Goal: Task Accomplishment & Management: Complete application form

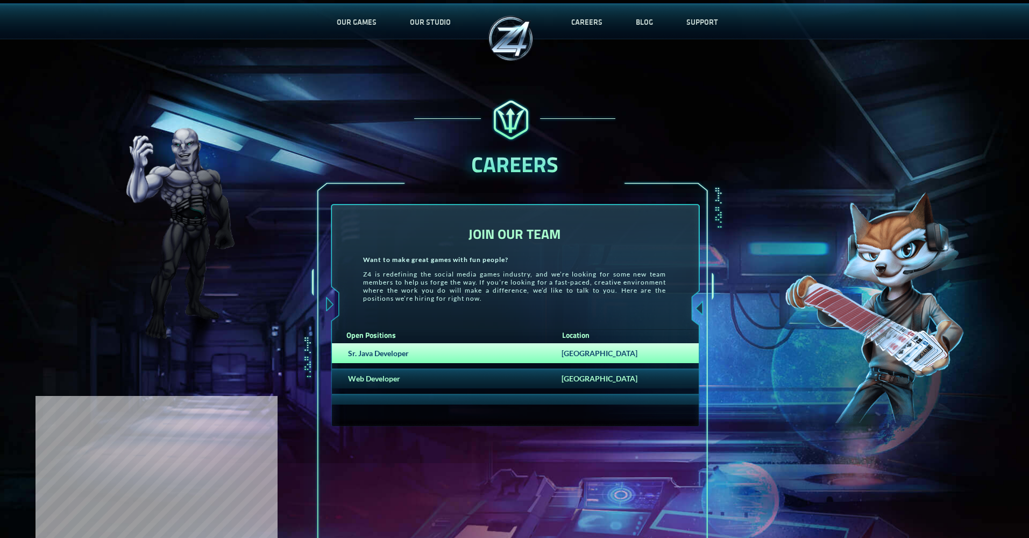
click at [433, 358] on div "Sr. Java Developer [GEOGRAPHIC_DATA]" at bounding box center [515, 353] width 367 height 20
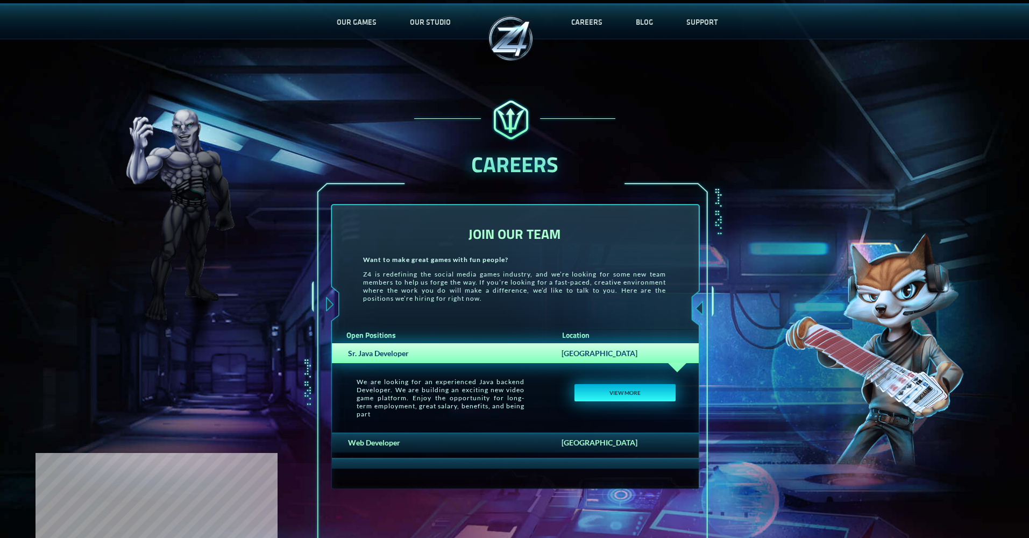
click at [626, 391] on button "VIEW MORE" at bounding box center [625, 392] width 101 height 17
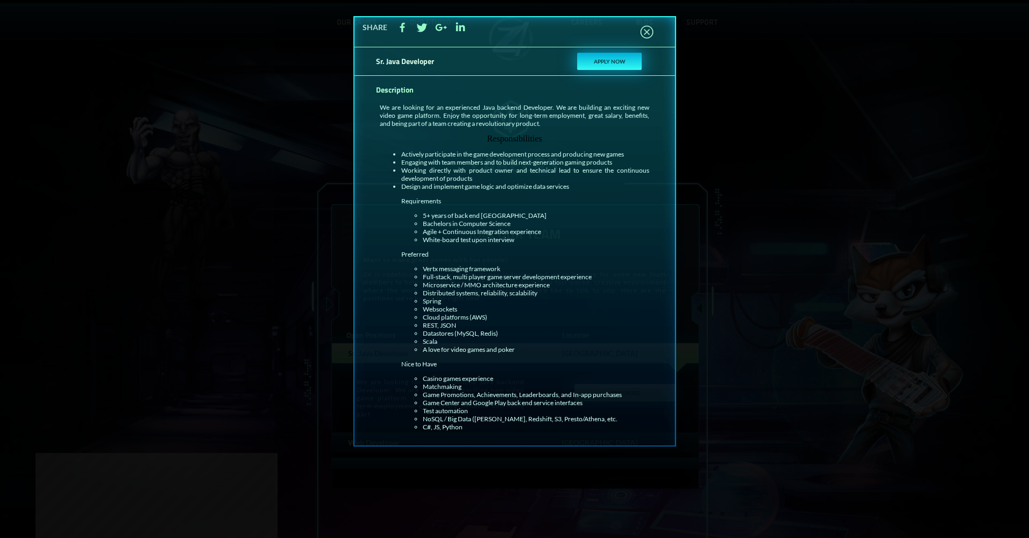
click at [620, 56] on button "APPLY NOW" at bounding box center [609, 61] width 65 height 17
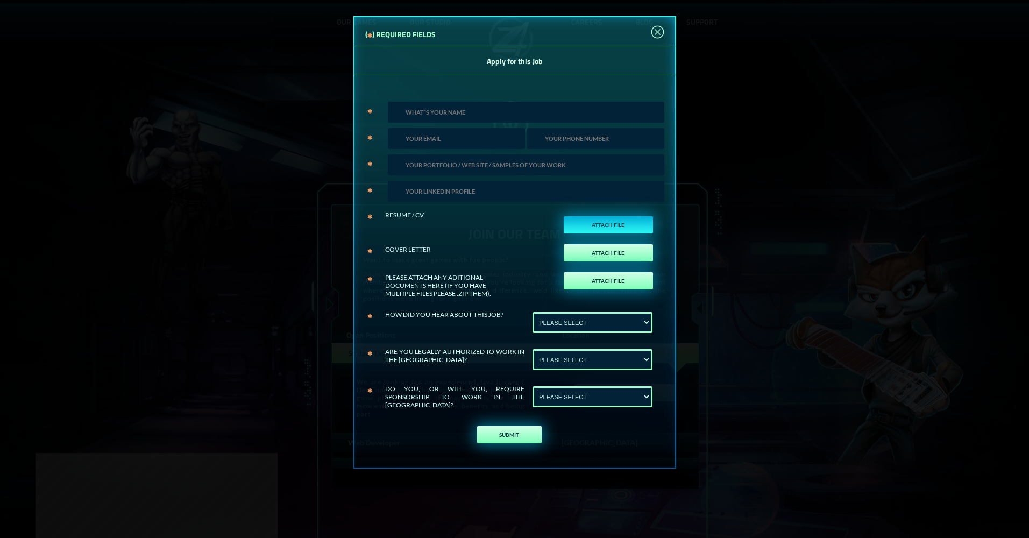
click at [604, 223] on label "ATTACH FILE" at bounding box center [608, 224] width 89 height 17
click at [627, 224] on input "ATTACH FILE" at bounding box center [639, 236] width 25 height 24
type input "C:\fakepath\Rakesh.[PERSON_NAME].pdf"
click at [620, 219] on label "ATTACH FILE" at bounding box center [608, 224] width 89 height 17
click at [627, 224] on input "ATTACH FILE" at bounding box center [639, 236] width 25 height 24
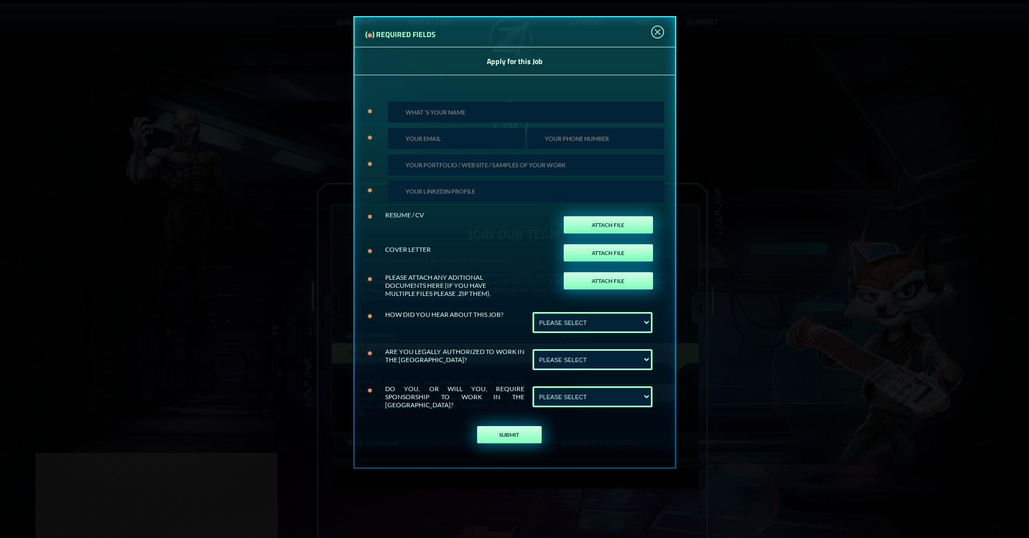
click at [469, 219] on div "RESUME / CV" at bounding box center [468, 214] width 167 height 21
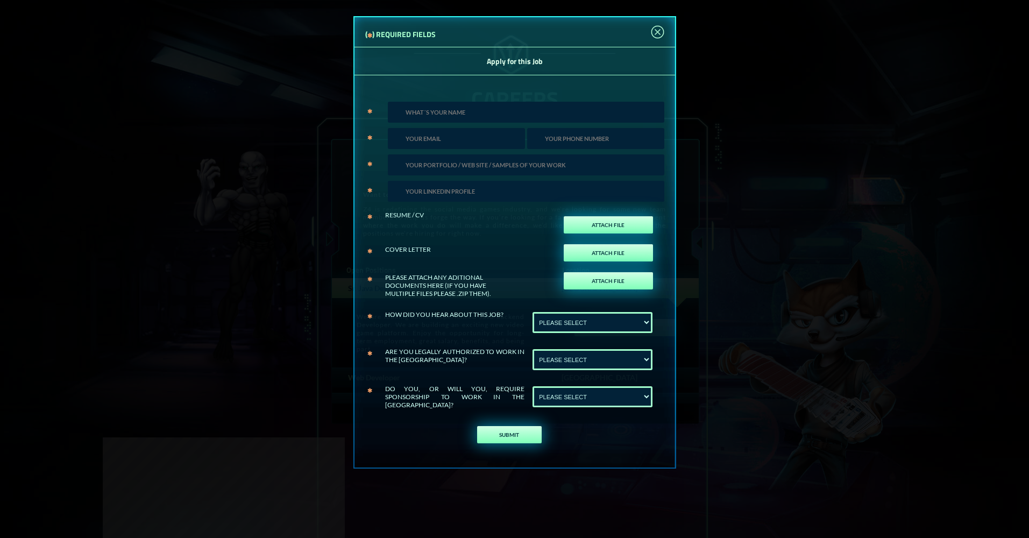
scroll to position [58, 0]
click at [413, 221] on div "RESUME / CV" at bounding box center [468, 214] width 167 height 21
click at [458, 111] on input "text" at bounding box center [526, 112] width 277 height 21
type input "[PERSON_NAME]"
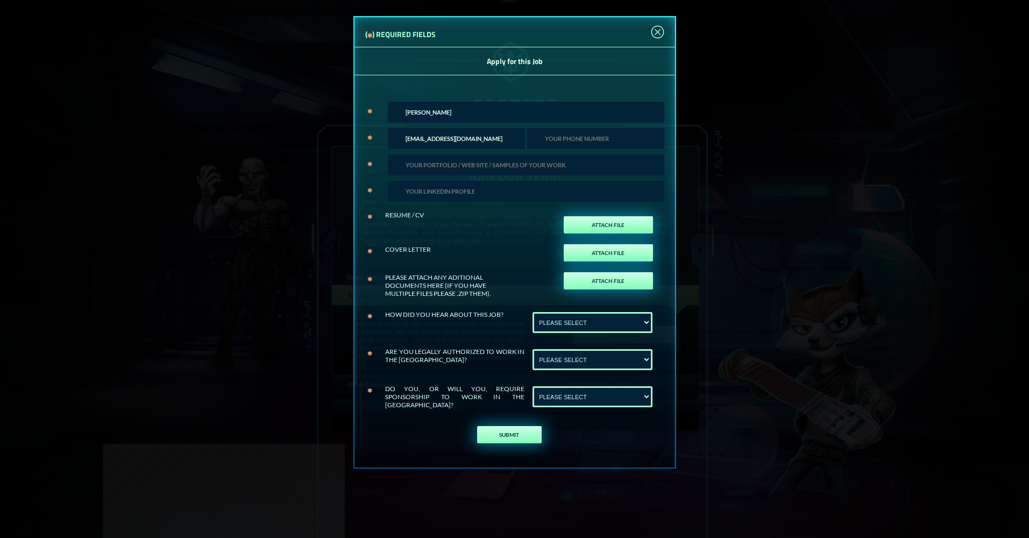
type input "[EMAIL_ADDRESS][DOMAIN_NAME]"
click at [660, 32] on img at bounding box center [657, 31] width 13 height 13
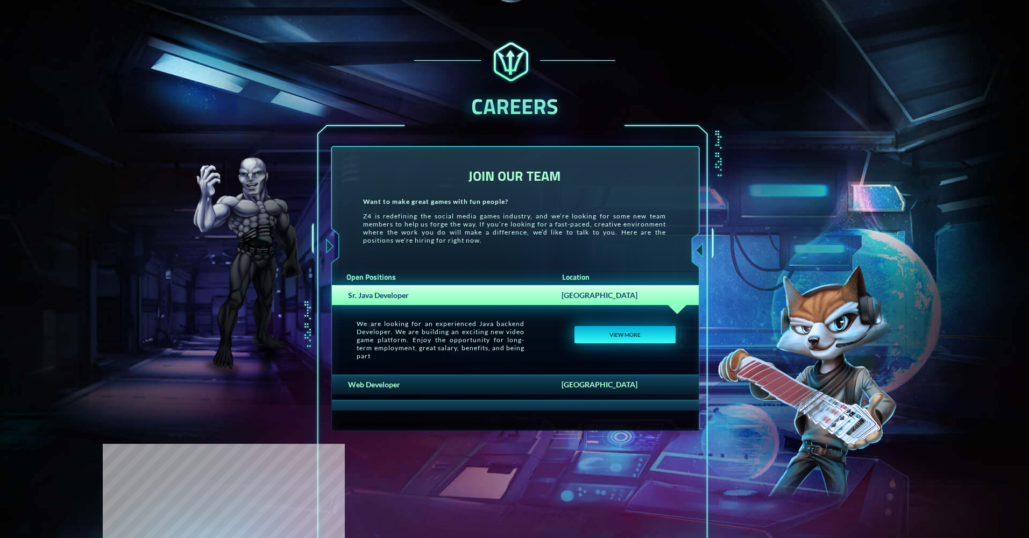
click at [613, 342] on button "VIEW MORE" at bounding box center [625, 334] width 101 height 17
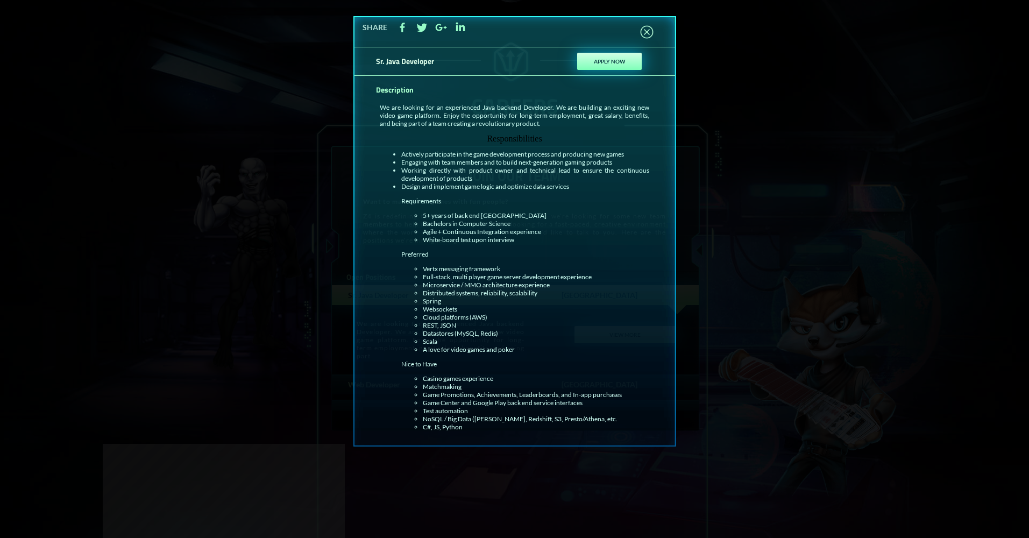
click at [528, 191] on li "Design and implement game logic and optimize data services Requirements 5+ year…" at bounding box center [525, 306] width 248 height 249
click at [596, 59] on button "APPLY NOW" at bounding box center [609, 61] width 65 height 17
